Goal: Information Seeking & Learning: Find specific fact

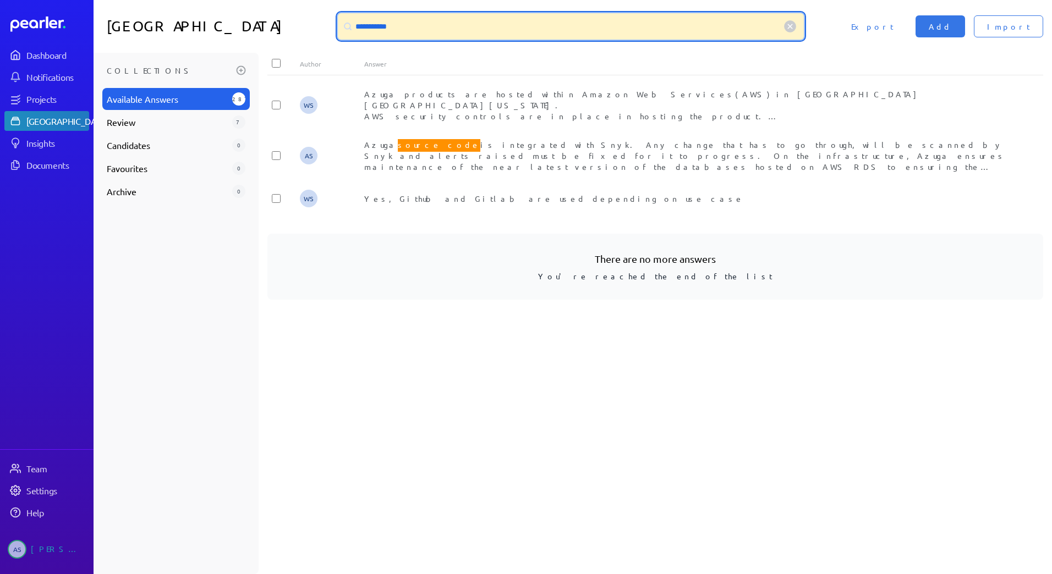
drag, startPoint x: 403, startPoint y: 26, endPoint x: 322, endPoint y: 26, distance: 80.3
click at [322, 26] on div "**********" at bounding box center [573, 26] width 958 height 53
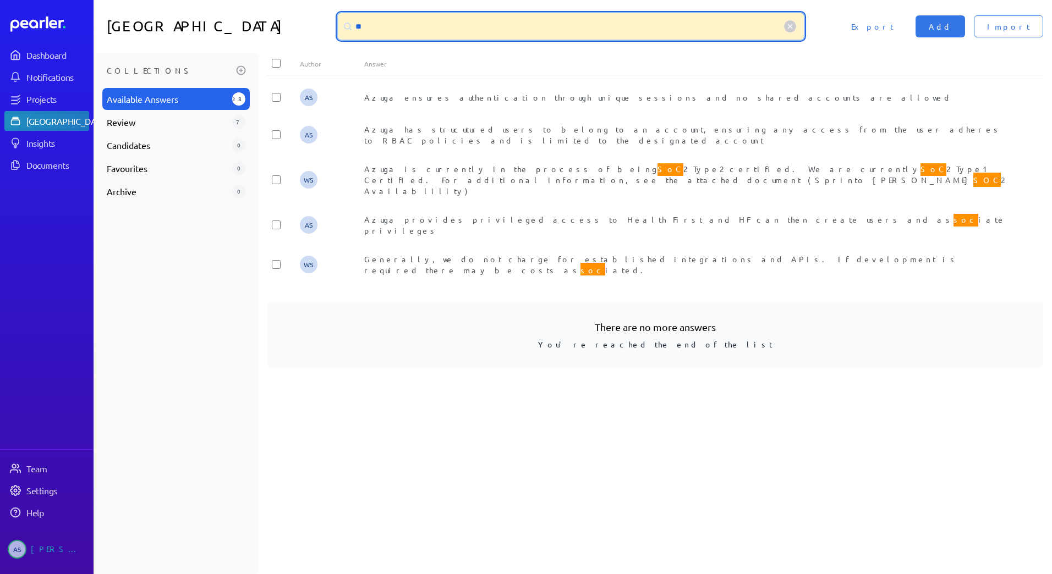
type input "*"
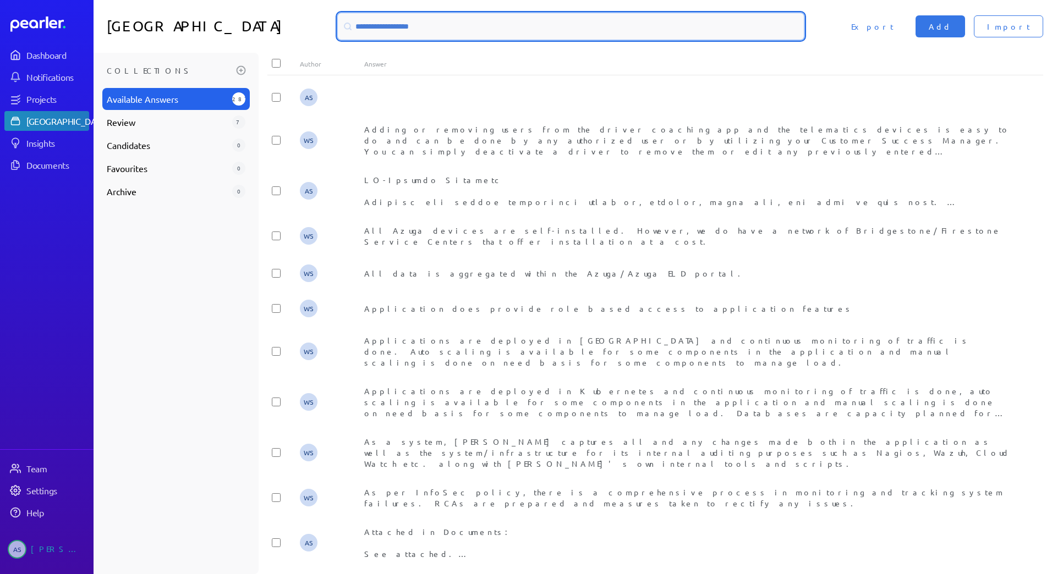
type input "*"
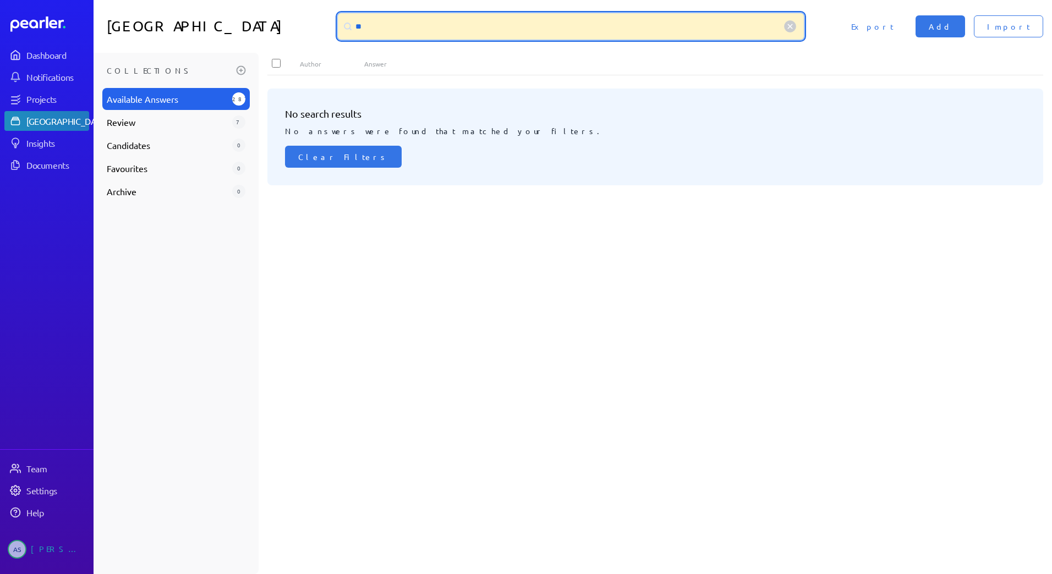
type input "*"
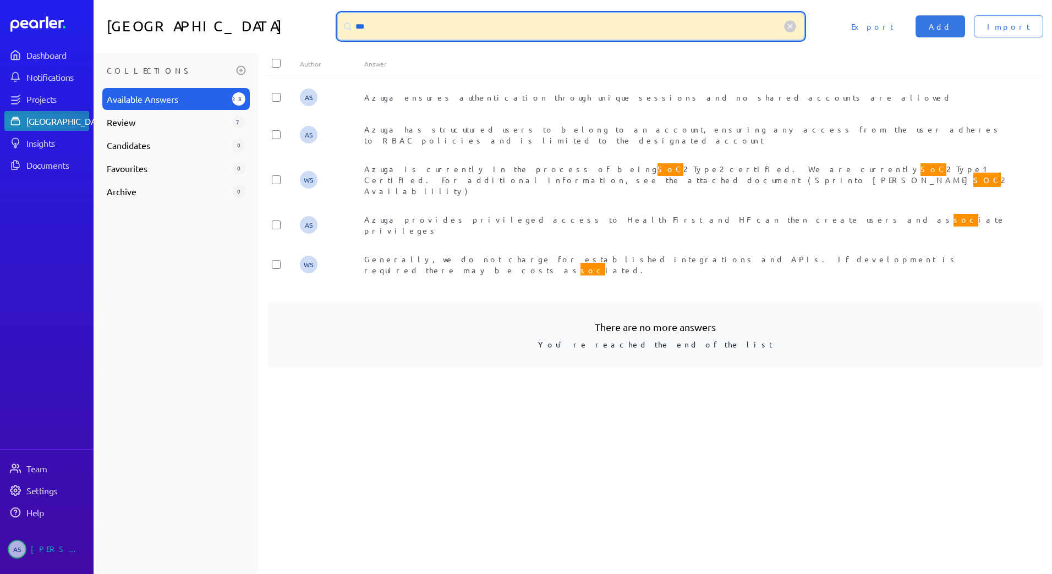
click at [378, 29] on input "***" at bounding box center [571, 26] width 466 height 26
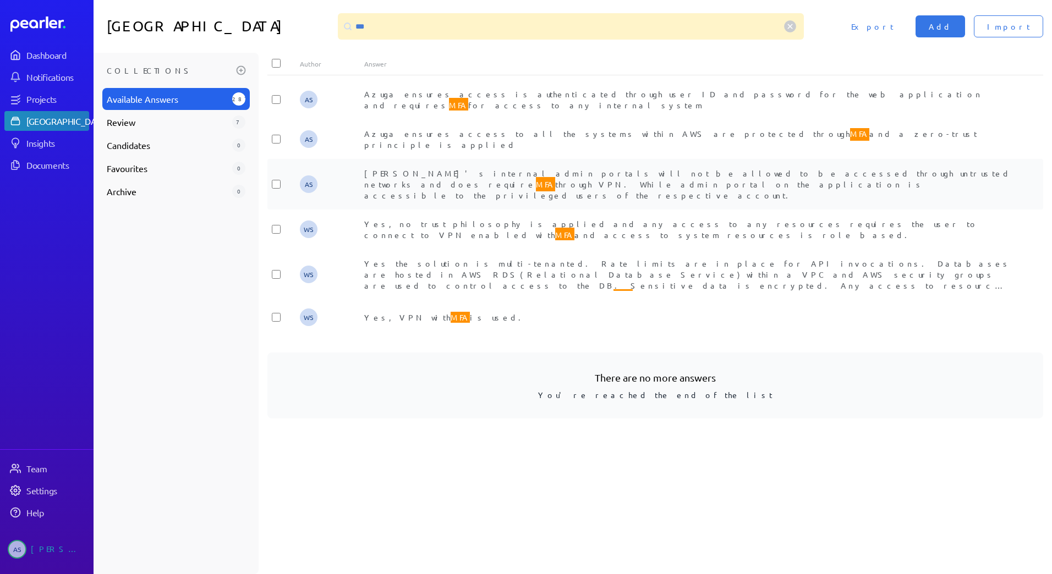
drag, startPoint x: 534, startPoint y: 177, endPoint x: 366, endPoint y: 162, distance: 168.5
click at [366, 168] on div "[PERSON_NAME]'s internal admin portals will not be allowed to be accessed throu…" at bounding box center [687, 184] width 646 height 33
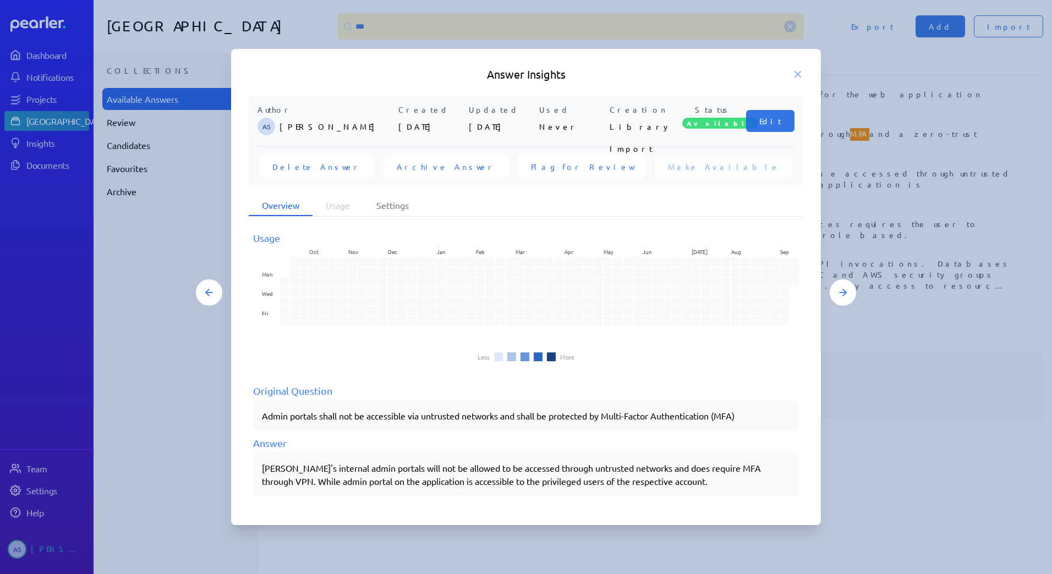
click at [787, 75] on h5 "Answer Insights" at bounding box center [526, 74] width 554 height 15
click at [793, 74] on icon at bounding box center [797, 74] width 11 height 11
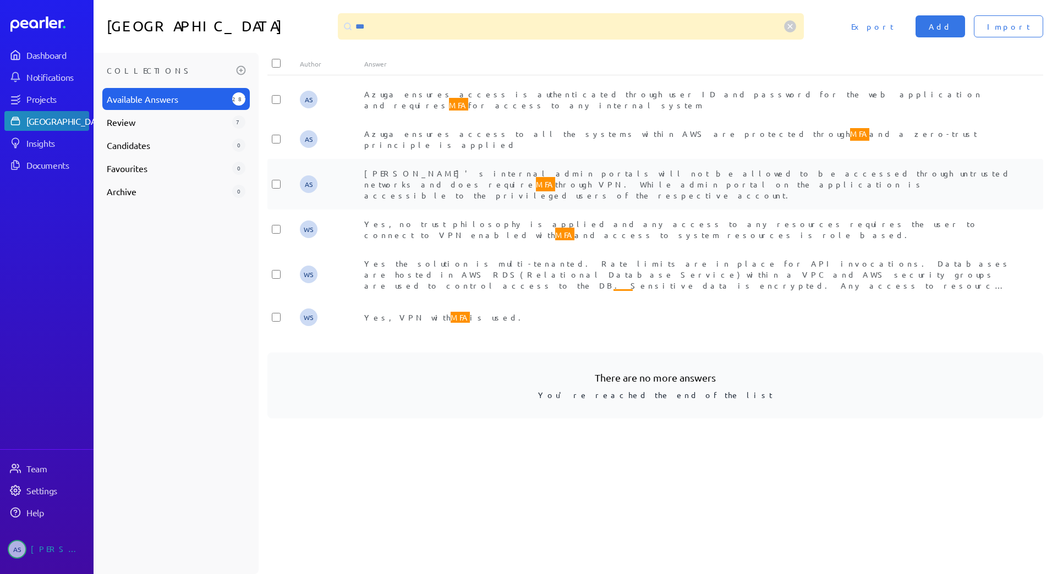
click at [729, 188] on div "AS [PERSON_NAME]'s internal admin portals will not be allowed to be accessed th…" at bounding box center [655, 184] width 776 height 51
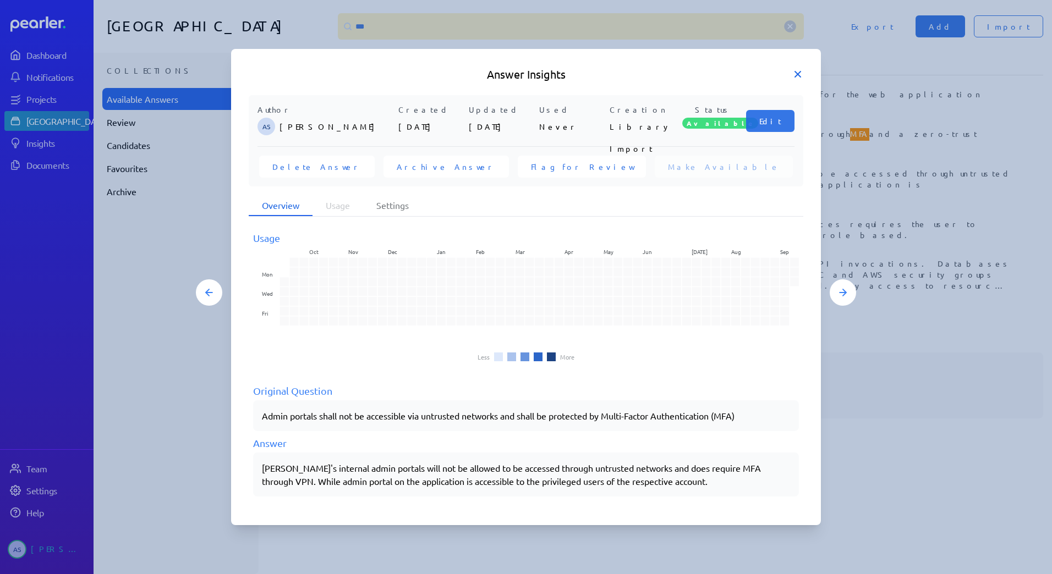
click at [795, 73] on icon at bounding box center [797, 74] width 11 height 11
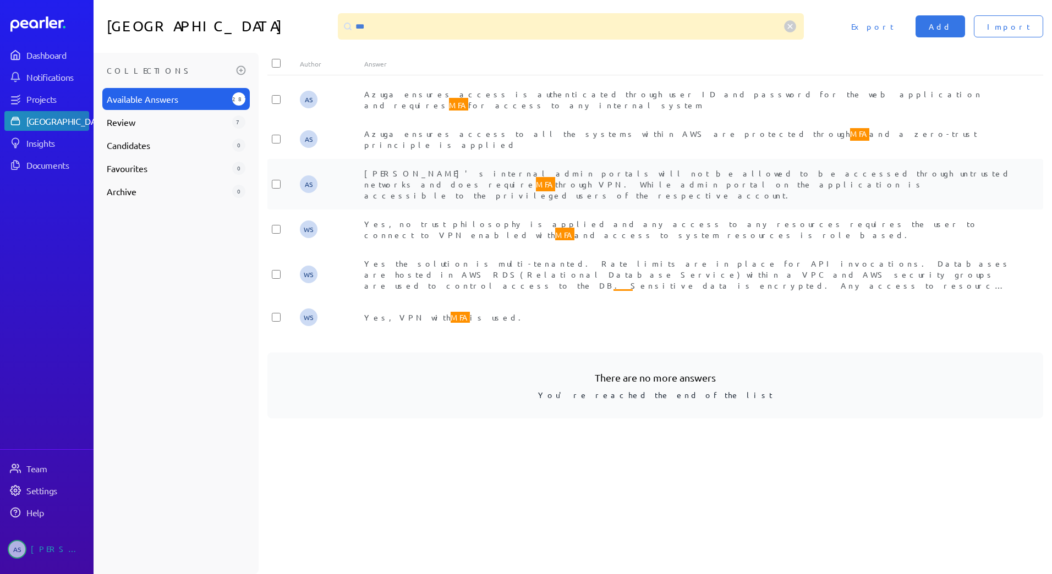
click at [599, 175] on div "[PERSON_NAME]'s internal admin portals will not be allowed to be accessed throu…" at bounding box center [687, 184] width 646 height 33
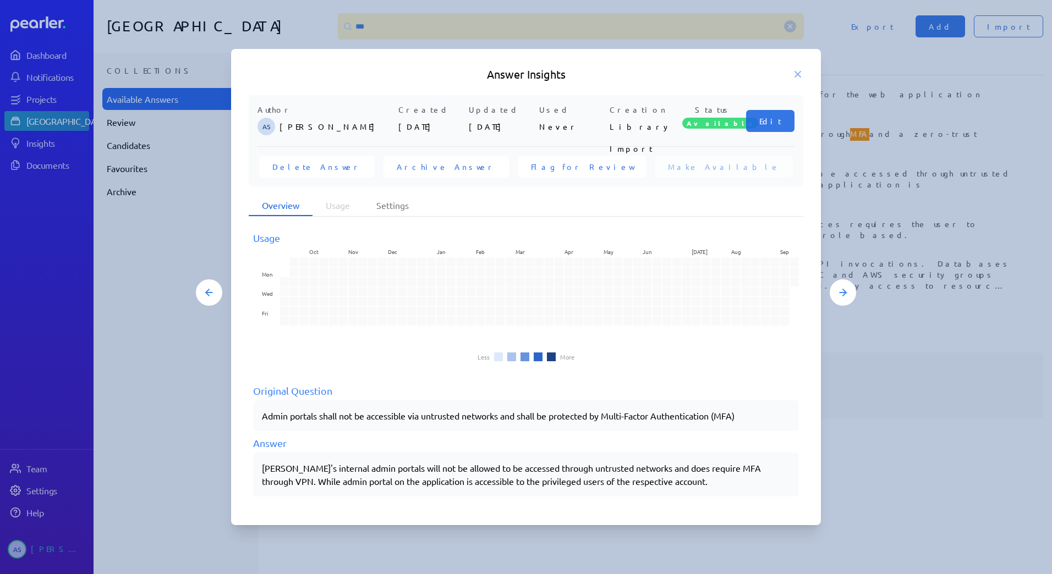
drag, startPoint x: 613, startPoint y: 84, endPoint x: 521, endPoint y: 70, distance: 92.3
click at [521, 70] on div "Answer Insights Author AS [PERSON_NAME] Created [DATE] Updated [DATE] Used Neve…" at bounding box center [526, 287] width 590 height 476
drag, startPoint x: 578, startPoint y: 69, endPoint x: 520, endPoint y: 70, distance: 58.3
click at [409, 65] on div "Answer Insights Author AS [PERSON_NAME] Created [DATE] Updated [DATE] Used Neve…" at bounding box center [526, 287] width 590 height 476
click at [800, 79] on icon at bounding box center [797, 74] width 11 height 11
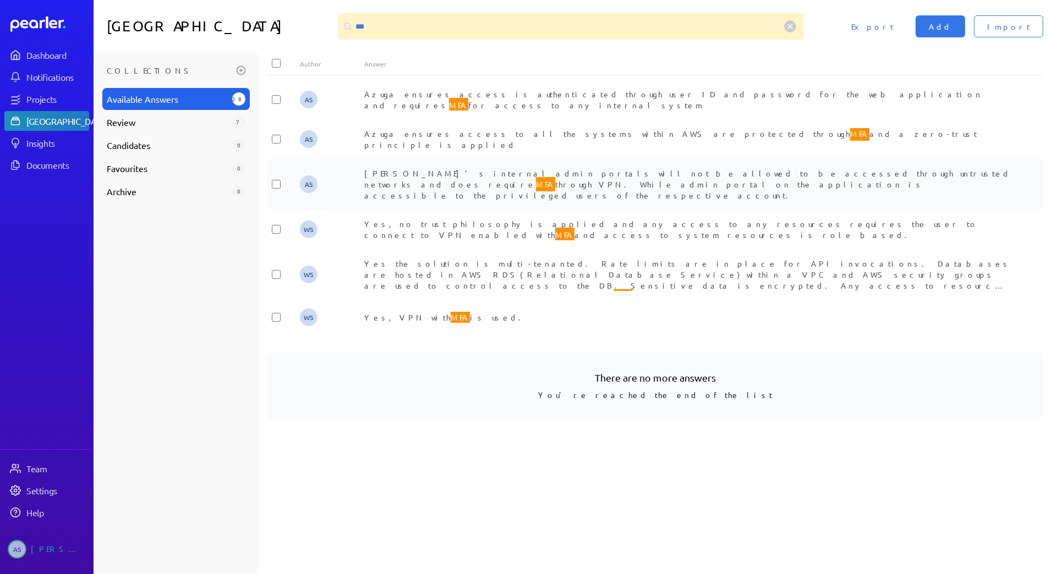
drag, startPoint x: 365, startPoint y: 165, endPoint x: 525, endPoint y: 180, distance: 160.8
click at [525, 180] on div "[PERSON_NAME]'s internal admin portals will not be allowed to be accessed throu…" at bounding box center [687, 184] width 646 height 33
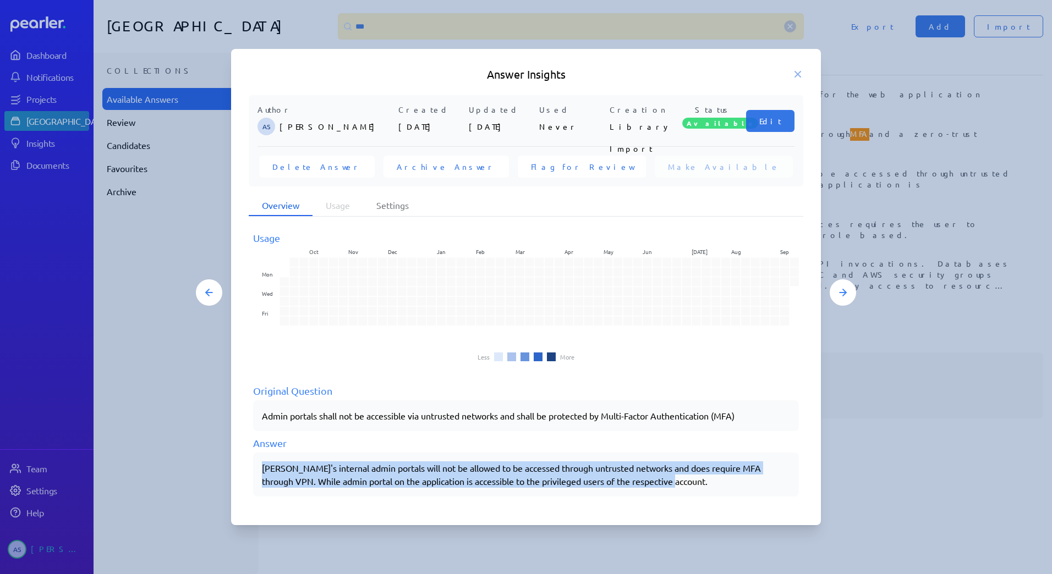
drag, startPoint x: 263, startPoint y: 470, endPoint x: 688, endPoint y: 492, distance: 425.2
click at [688, 492] on div "[PERSON_NAME]'s internal admin portals will not be allowed to be accessed throu…" at bounding box center [526, 475] width 546 height 44
copy p "[PERSON_NAME]'s internal admin portals will not be allowed to be accessed throu…"
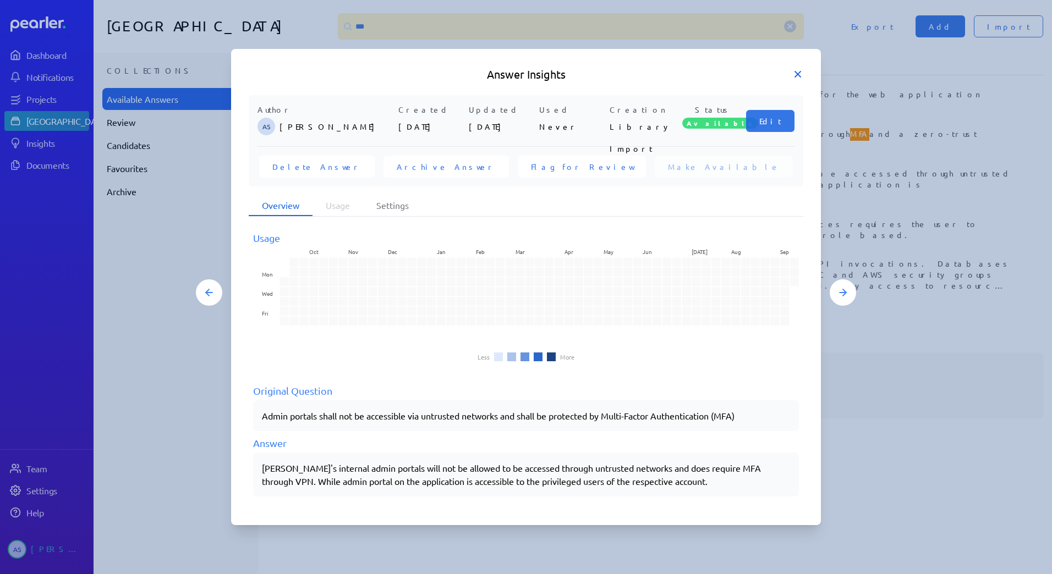
click at [794, 72] on icon at bounding box center [797, 74] width 11 height 11
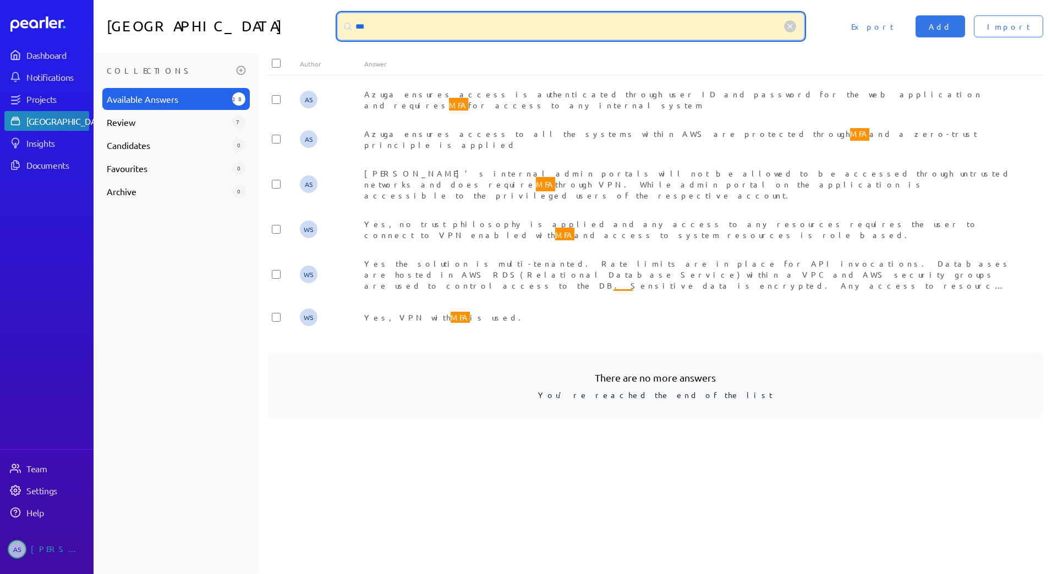
click at [385, 32] on input "***" at bounding box center [571, 26] width 466 height 26
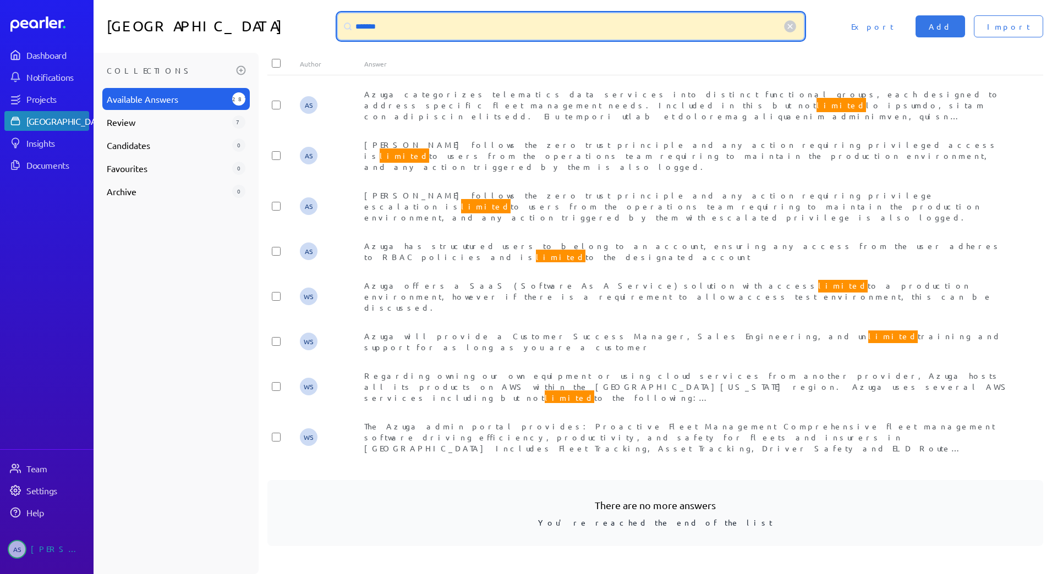
type input "*******"
